Goal: Task Accomplishment & Management: Use online tool/utility

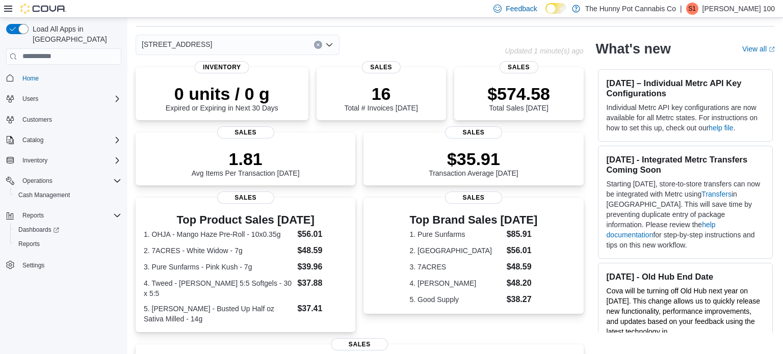
scroll to position [32, 0]
click at [43, 239] on div "Reports" at bounding box center [67, 244] width 107 height 12
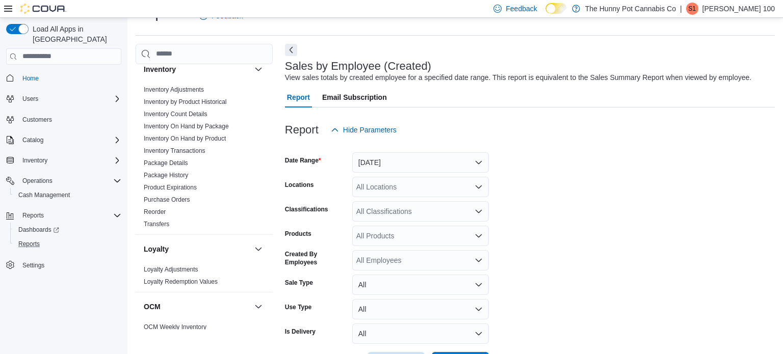
scroll to position [177, 0]
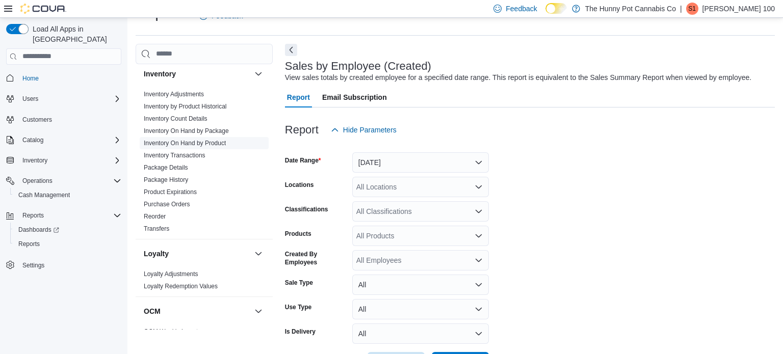
click at [213, 141] on link "Inventory On Hand by Product" at bounding box center [185, 143] width 82 height 7
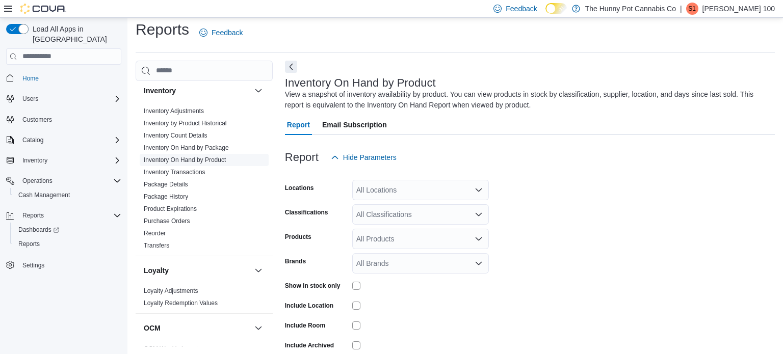
scroll to position [34, 0]
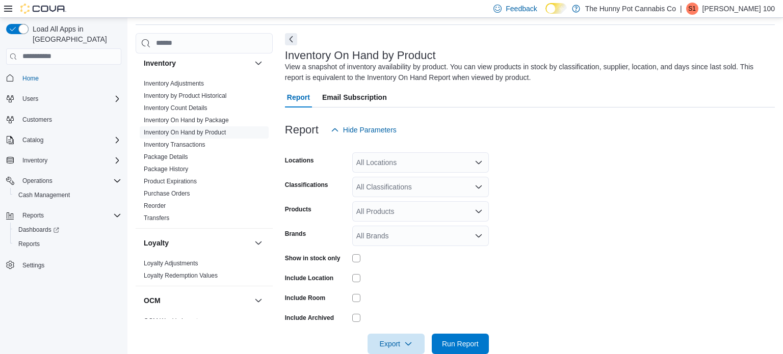
click at [436, 160] on div "All Locations" at bounding box center [420, 162] width 137 height 20
type input "***"
click at [467, 182] on div "400 Pacific Ave" at bounding box center [420, 180] width 124 height 10
click at [606, 231] on form "Locations 400 Pacific Ave Classifications All Classifications Products All Prod…" at bounding box center [530, 247] width 490 height 214
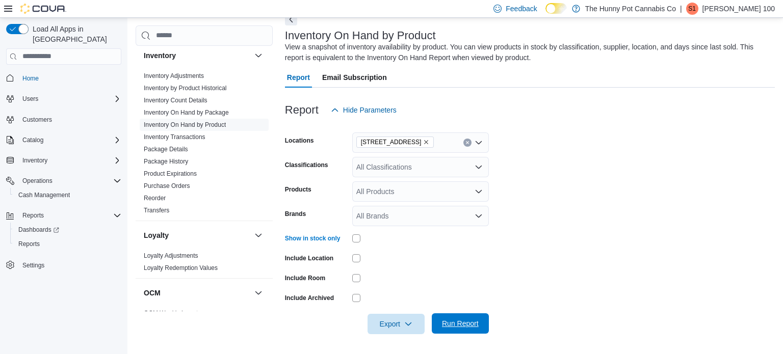
click at [470, 332] on span "Run Report" at bounding box center [460, 324] width 45 height 20
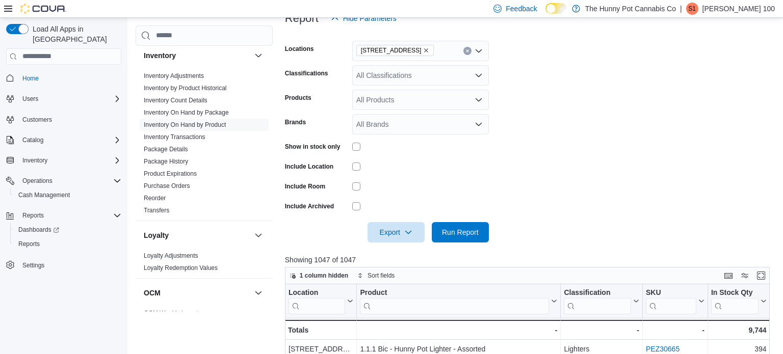
scroll to position [146, 0]
click at [385, 226] on span "Export" at bounding box center [396, 231] width 45 height 20
click at [402, 249] on span "Export to Excel" at bounding box center [398, 252] width 46 height 8
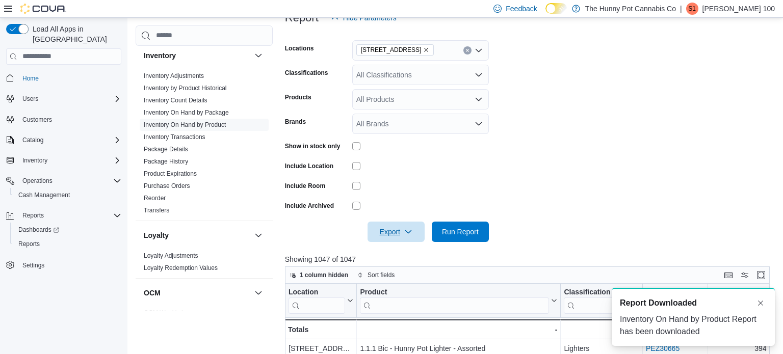
scroll to position [0, 0]
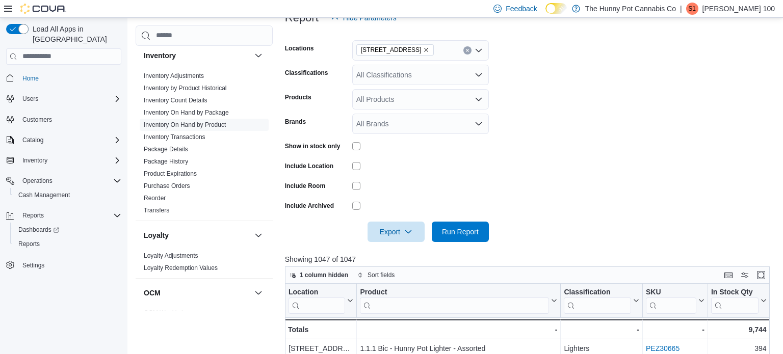
click at [403, 101] on div "All Products" at bounding box center [420, 99] width 137 height 20
type input "*"
click at [450, 74] on div "All Classifications" at bounding box center [420, 75] width 137 height 20
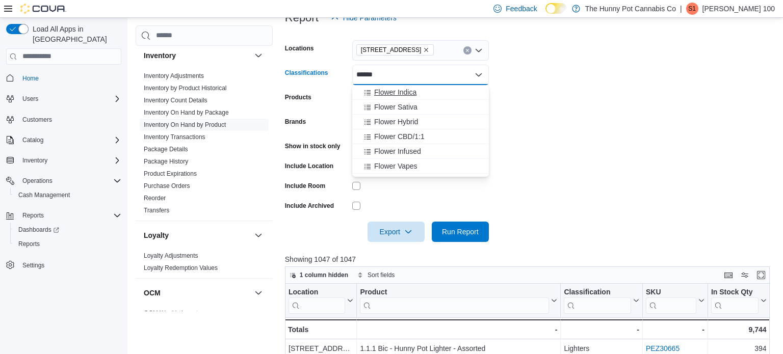
type input "******"
click at [447, 93] on div "Flower Indica" at bounding box center [420, 92] width 124 height 10
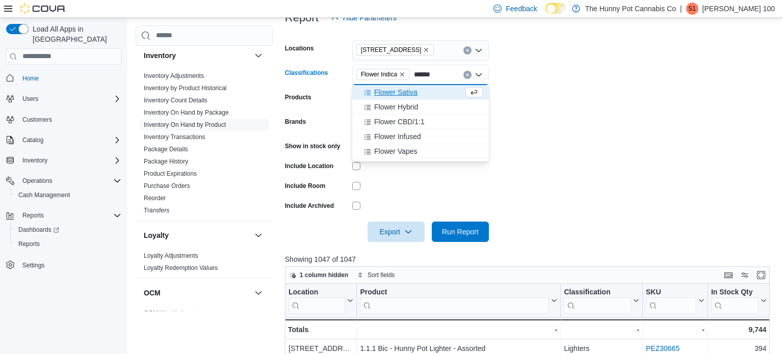
type input "******"
click at [420, 90] on div "Flower Sativa" at bounding box center [410, 92] width 105 height 10
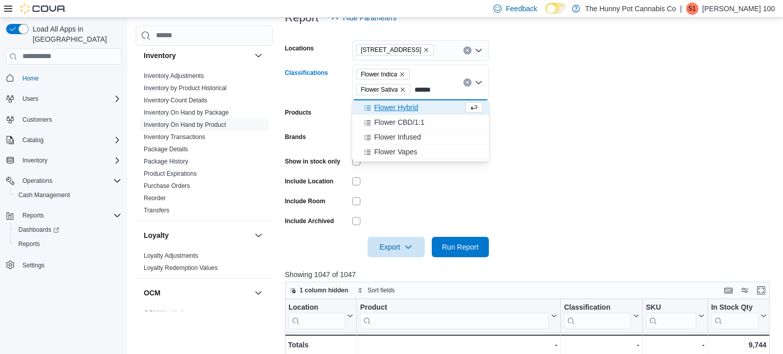
type input "******"
click at [412, 105] on span "Flower Hybrid" at bounding box center [396, 107] width 44 height 10
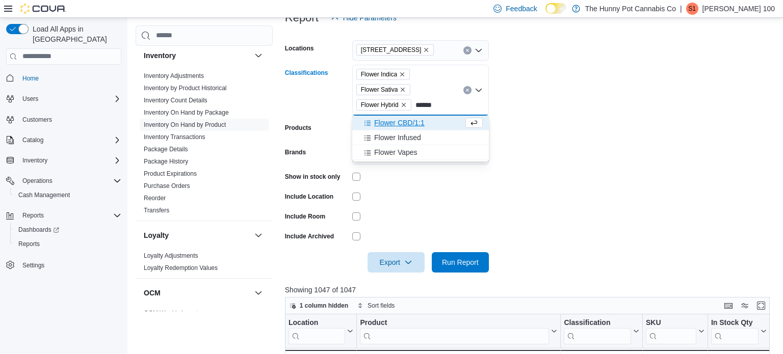
type input "******"
click at [406, 124] on span "Flower CBD/1:1" at bounding box center [399, 123] width 50 height 10
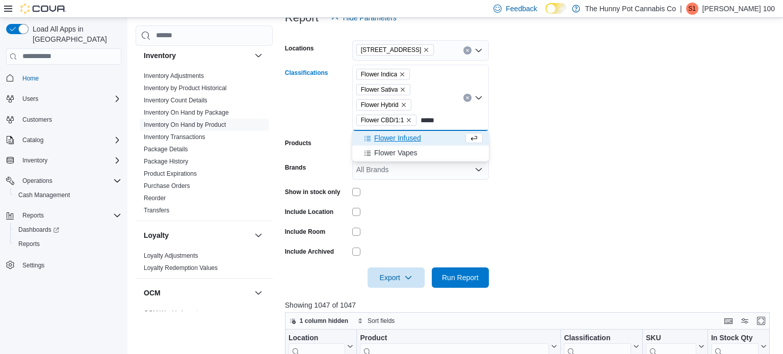
type input "*****"
click at [424, 137] on div "Flower Infused" at bounding box center [410, 138] width 105 height 10
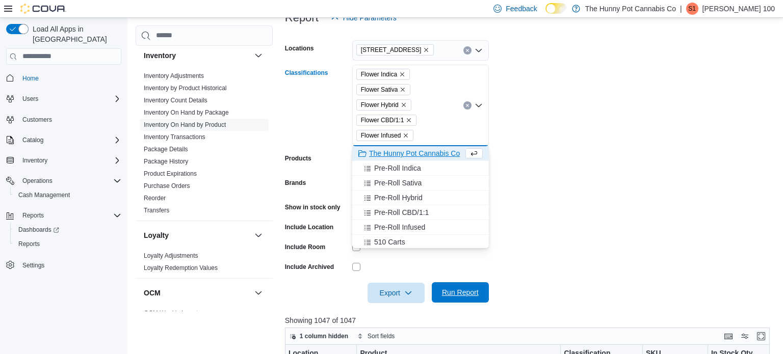
click at [467, 299] on span "Run Report" at bounding box center [460, 292] width 45 height 20
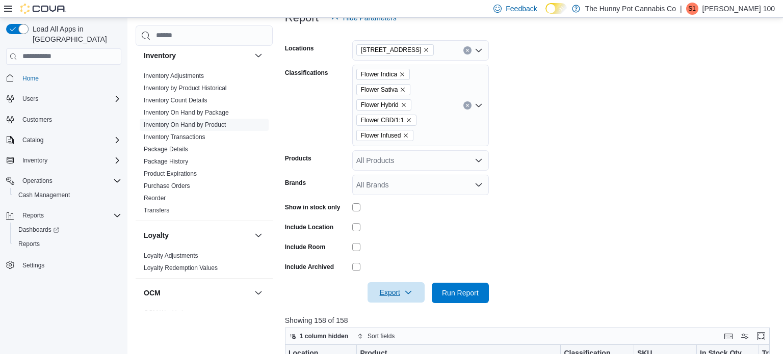
click at [408, 288] on span "Export" at bounding box center [396, 292] width 45 height 20
click at [464, 235] on form "Locations 400 Pacific Ave Classifications Flower Indica Flower Sativa Flower Hy…" at bounding box center [530, 165] width 490 height 275
click at [450, 288] on span "Run Report" at bounding box center [460, 293] width 37 height 10
click at [394, 294] on span "Export" at bounding box center [396, 292] width 45 height 20
click at [413, 236] on button "Export to Excel" at bounding box center [398, 230] width 58 height 20
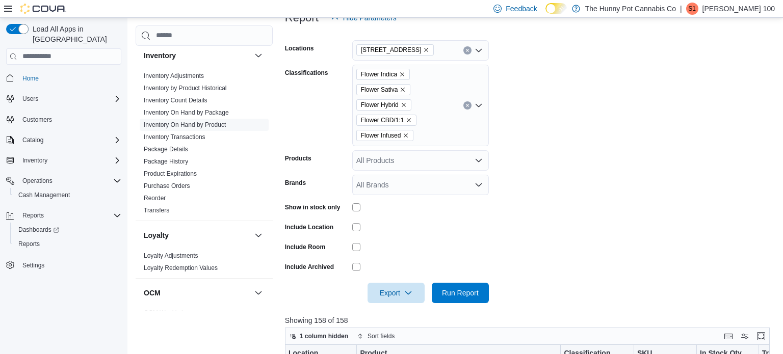
click at [457, 303] on div at bounding box center [530, 309] width 490 height 12
click at [457, 297] on span "Run Report" at bounding box center [460, 293] width 37 height 10
click at [393, 293] on span "Export" at bounding box center [396, 292] width 45 height 20
click at [400, 236] on button "Export to Excel" at bounding box center [398, 230] width 58 height 20
click at [386, 296] on span "Export" at bounding box center [396, 292] width 45 height 20
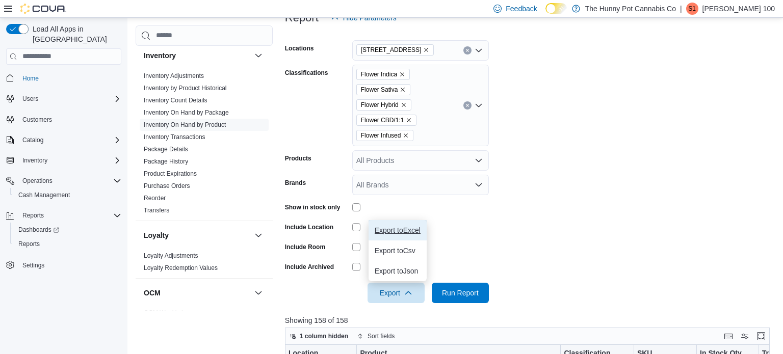
click at [403, 231] on span "Export to Excel" at bounding box center [398, 230] width 46 height 8
click at [400, 286] on span "Export" at bounding box center [396, 292] width 45 height 20
click at [413, 237] on button "Export to Excel" at bounding box center [398, 230] width 58 height 20
